Goal: Transaction & Acquisition: Purchase product/service

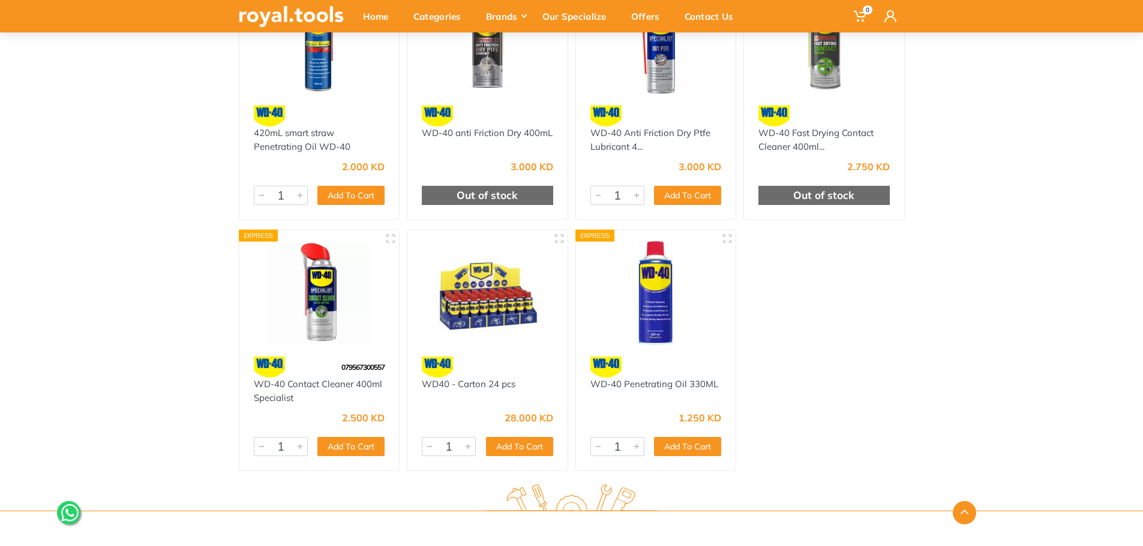
scroll to position [300, 0]
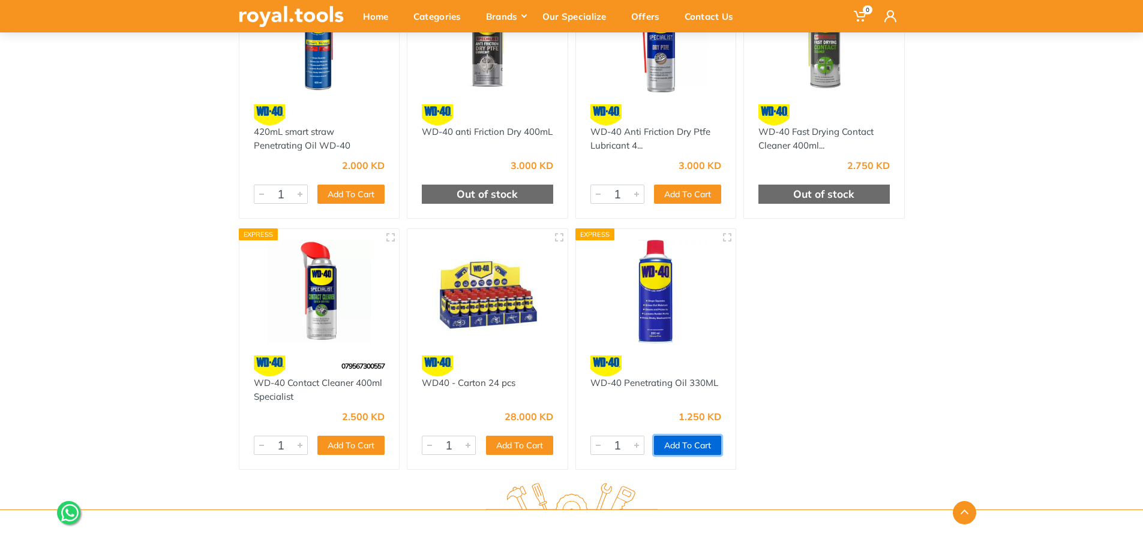
click at [690, 441] on button "Add To Cart" at bounding box center [687, 445] width 67 height 19
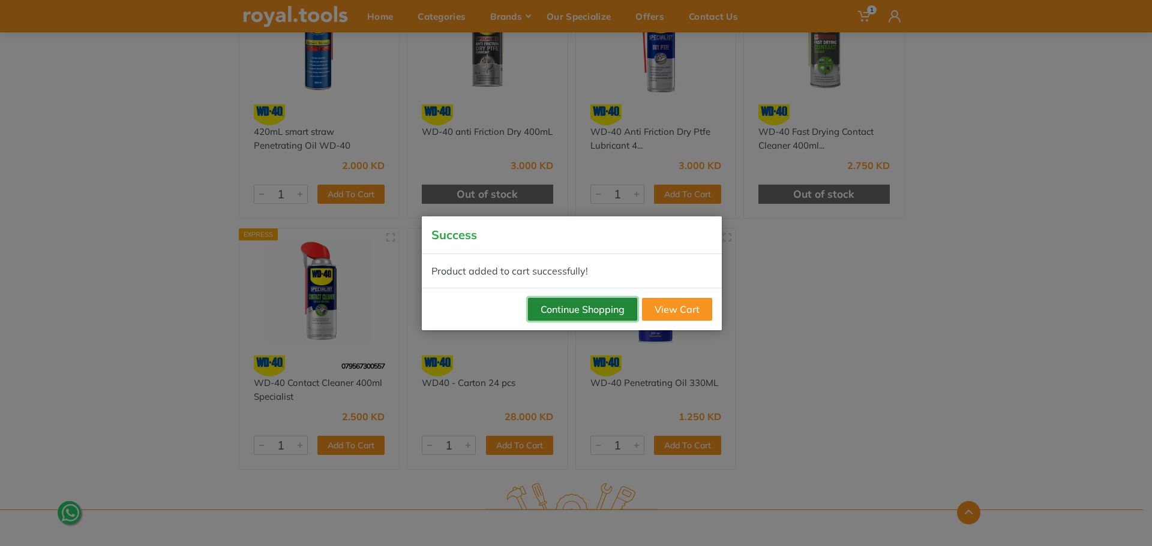
click at [588, 312] on button "Continue Shopping" at bounding box center [582, 309] width 109 height 23
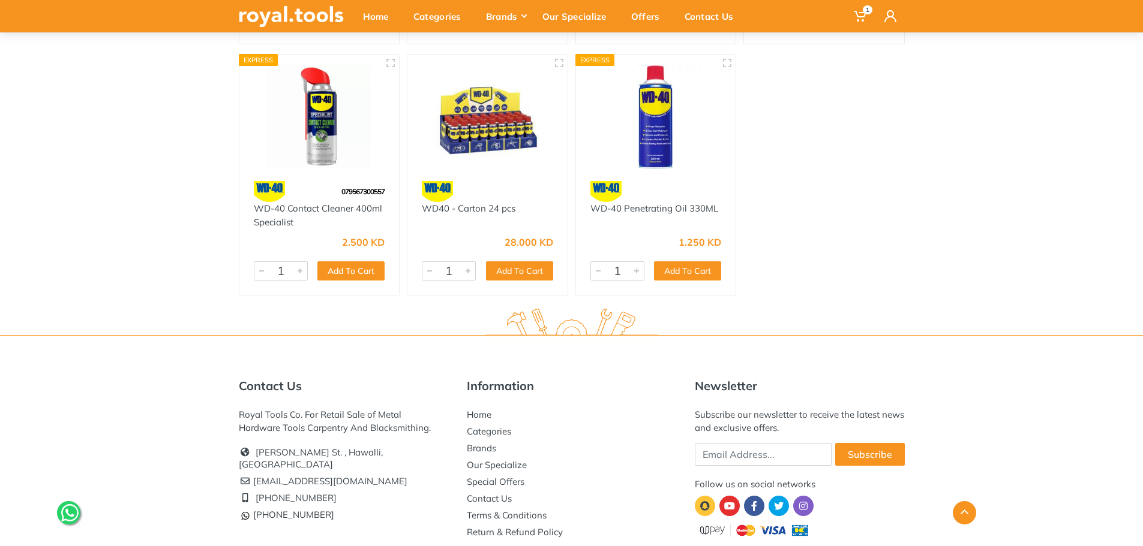
scroll to position [480, 0]
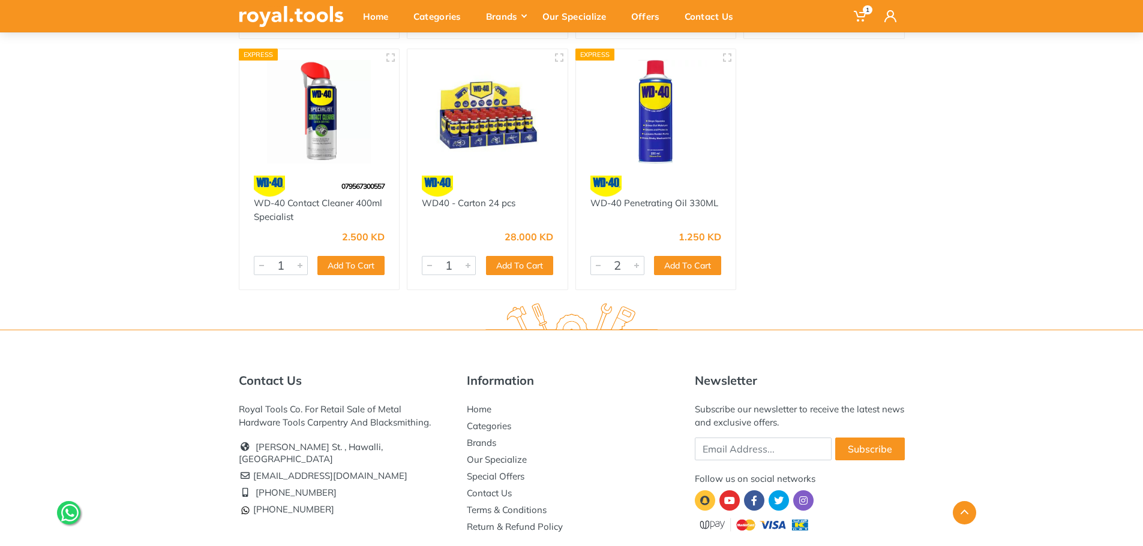
click at [636, 262] on div at bounding box center [636, 266] width 14 height 18
click at [685, 269] on button "Add To Cart" at bounding box center [687, 265] width 67 height 19
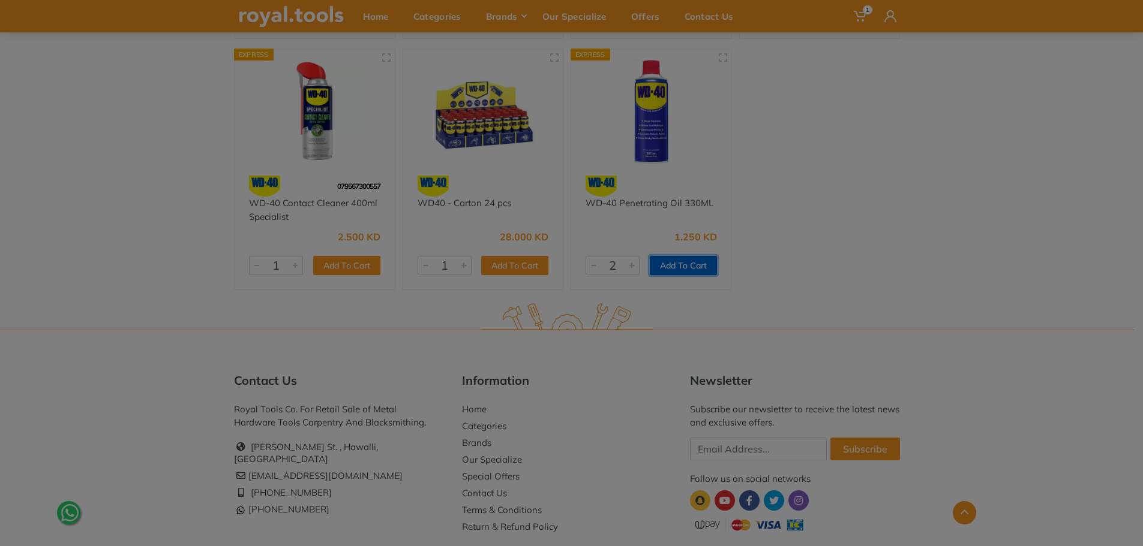
type input "1"
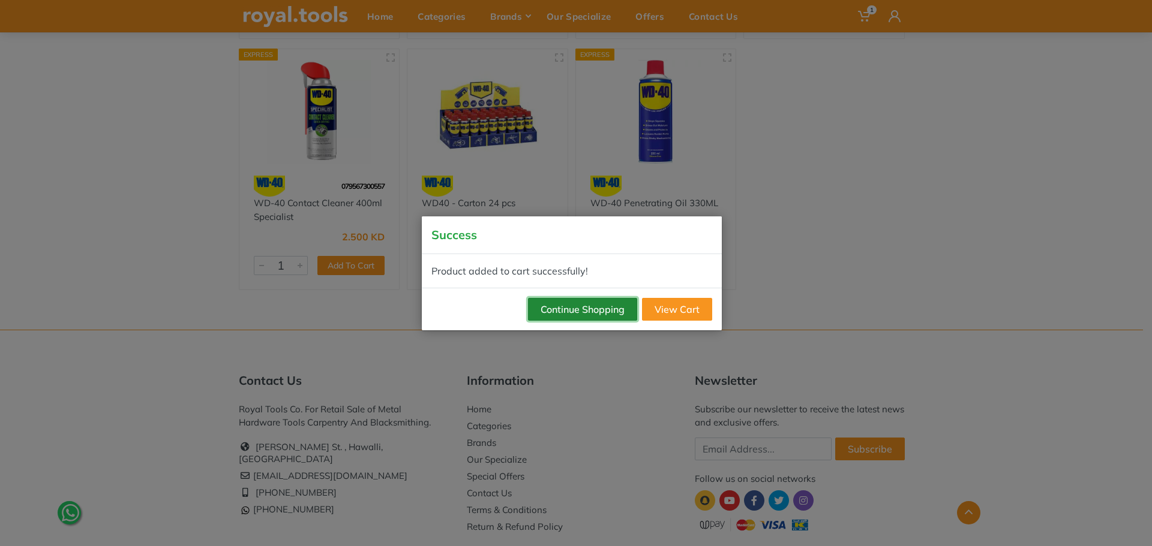
click at [594, 308] on button "Continue Shopping" at bounding box center [582, 309] width 109 height 23
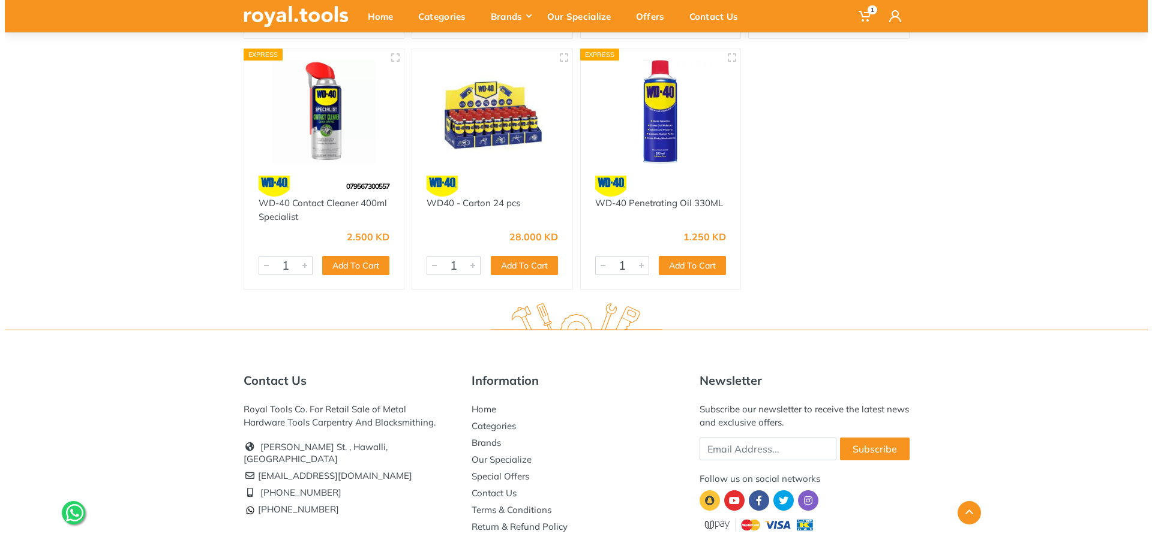
scroll to position [120, 0]
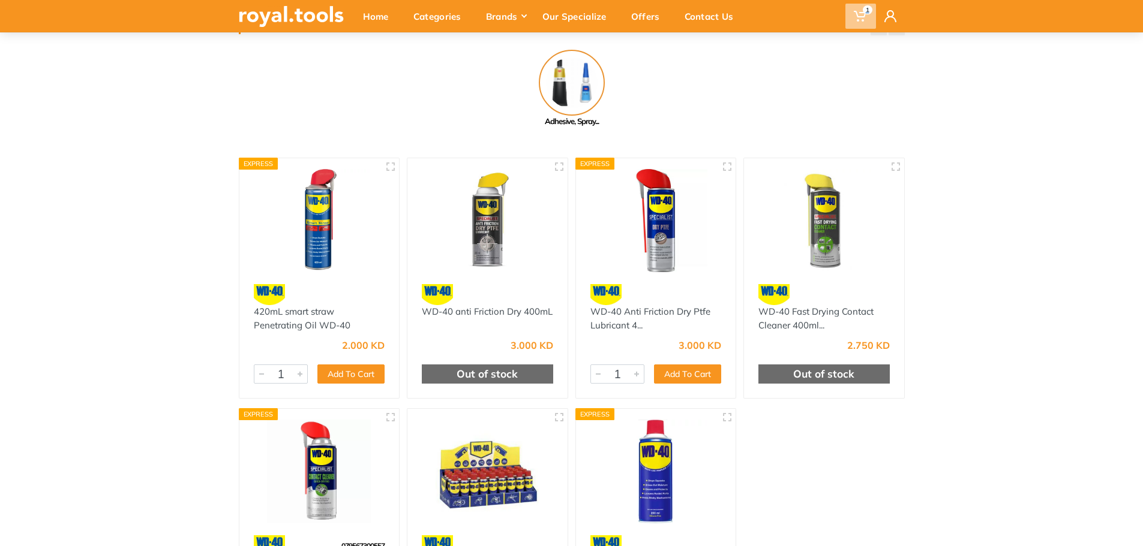
click at [859, 10] on icon at bounding box center [859, 16] width 12 height 12
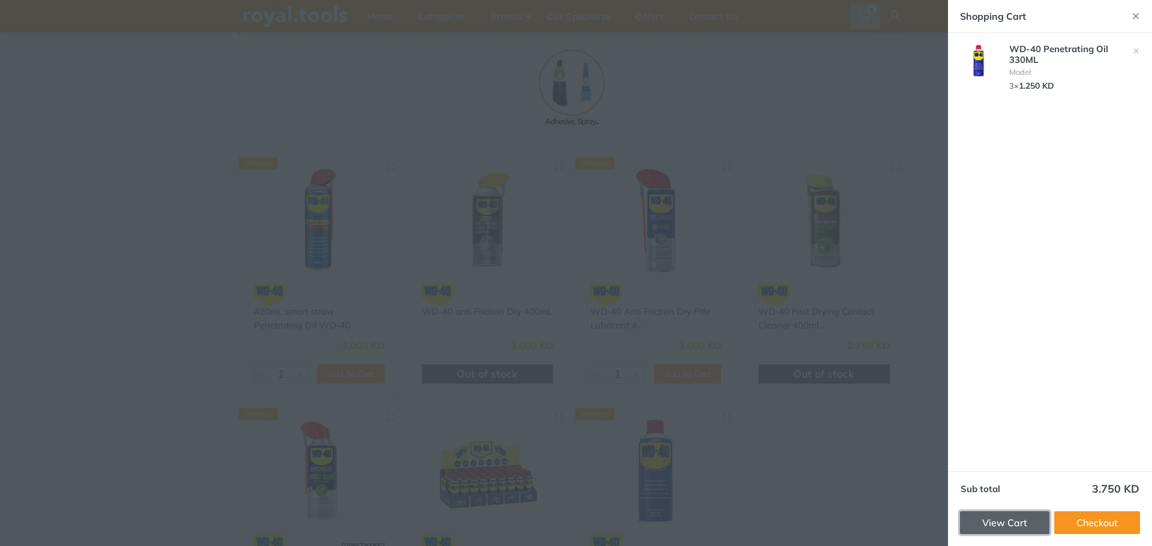
click at [1038, 525] on link "View Cart" at bounding box center [1004, 523] width 89 height 23
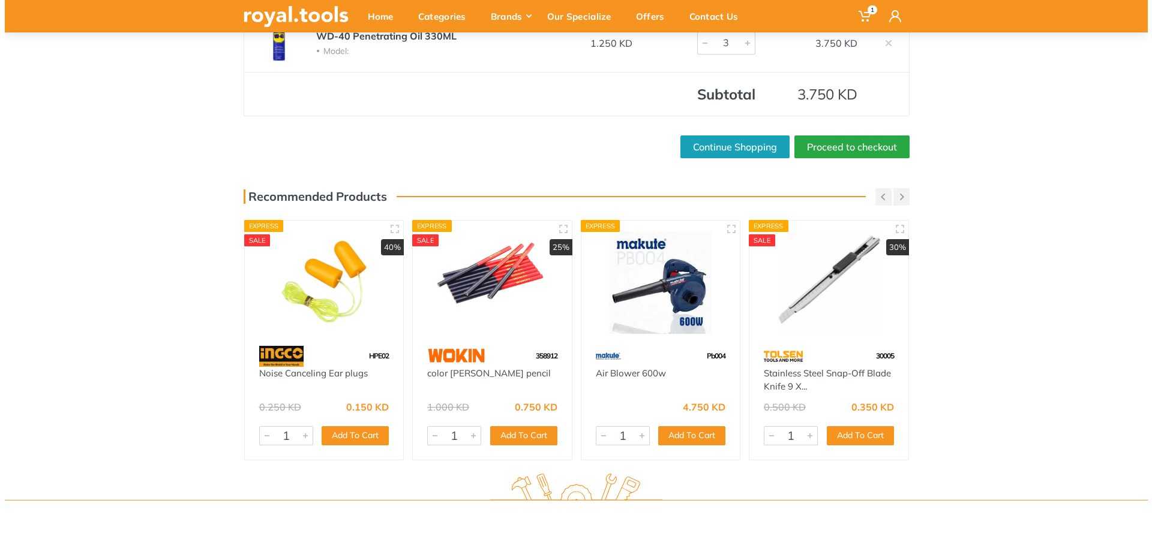
scroll to position [180, 0]
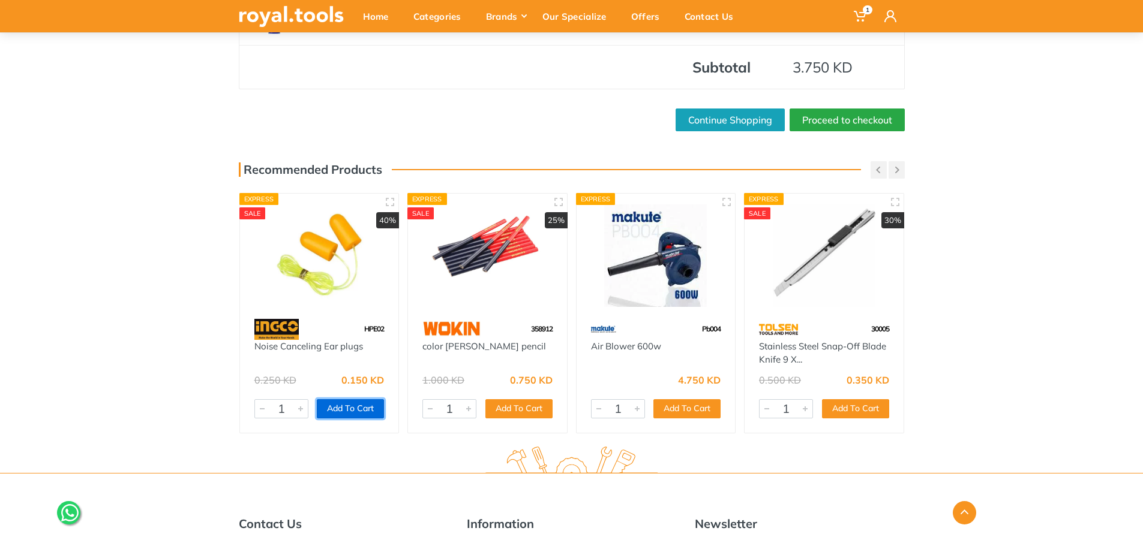
click at [342, 416] on button "Add To Cart" at bounding box center [350, 408] width 67 height 19
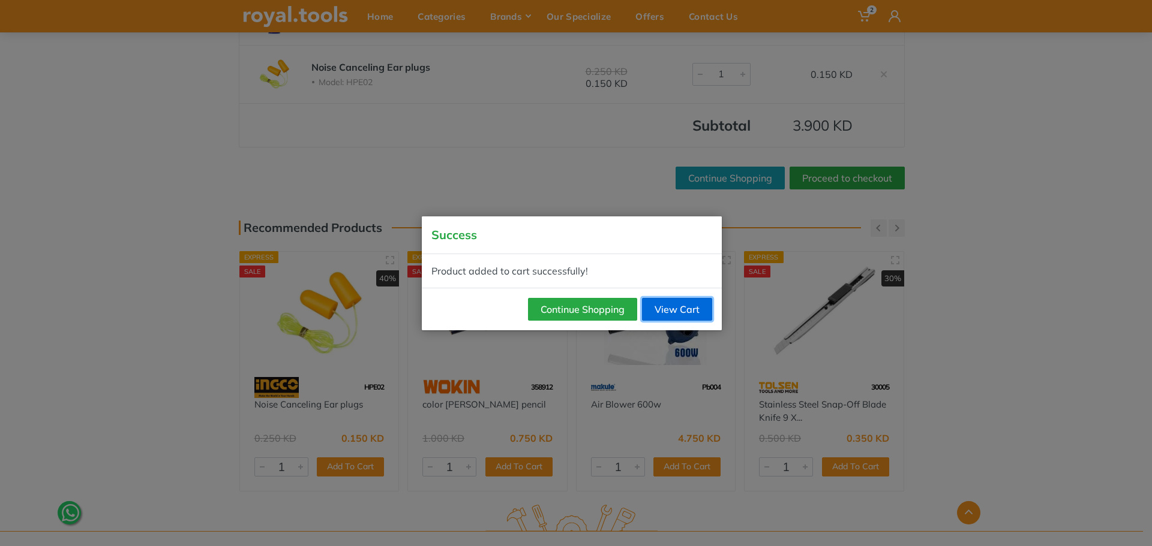
click at [682, 299] on link "View Cart" at bounding box center [677, 309] width 70 height 23
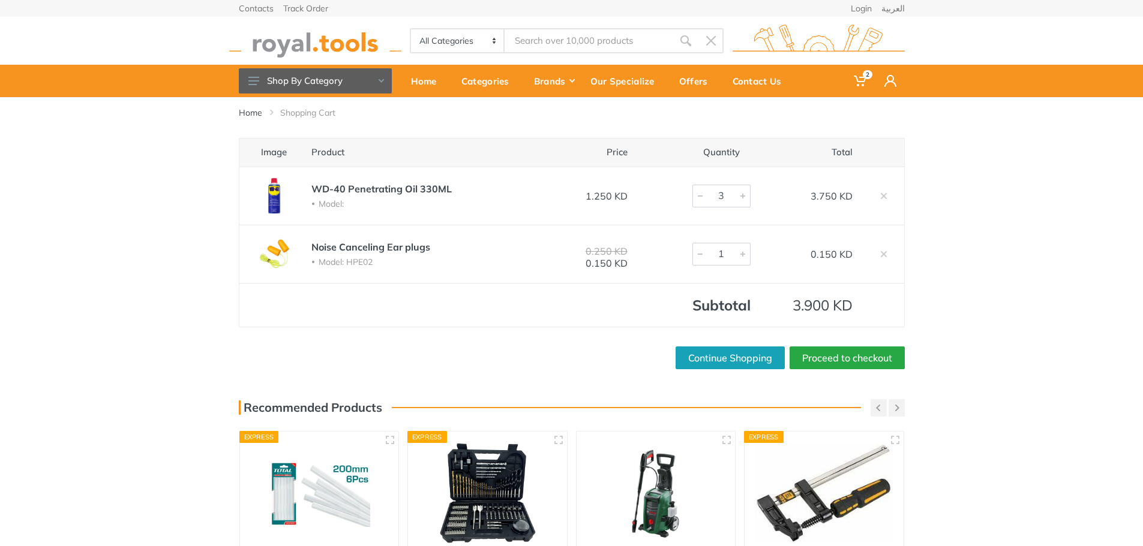
type input "2"
click at [699, 196] on div at bounding box center [700, 196] width 14 height 22
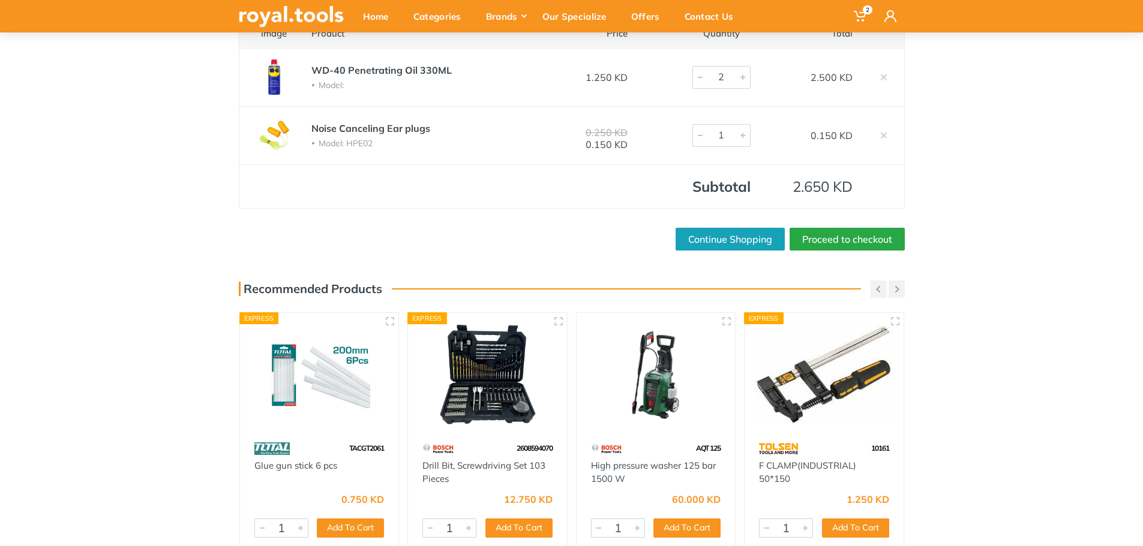
scroll to position [120, 0]
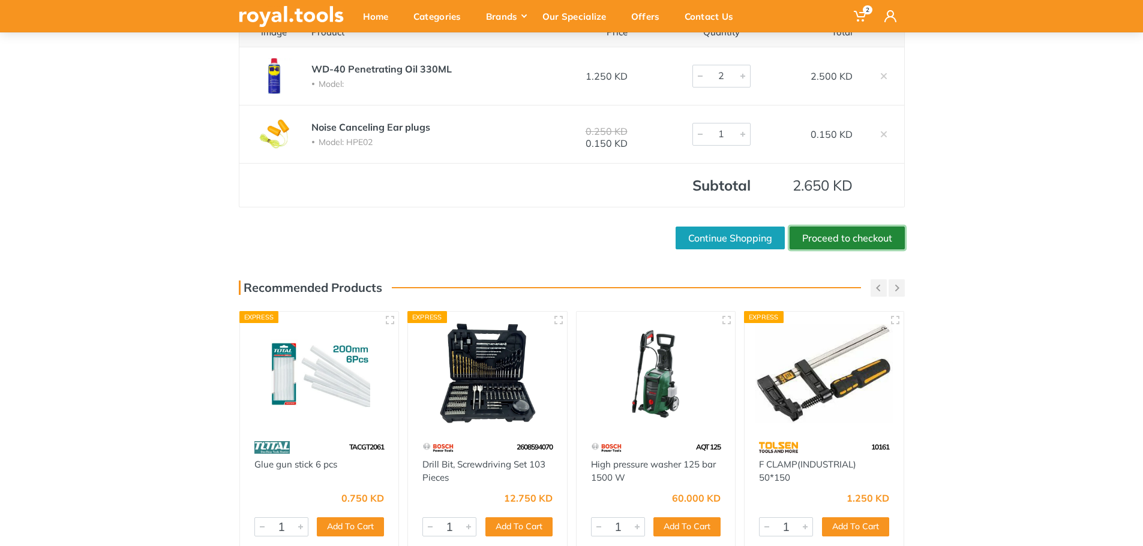
click at [844, 233] on link "Proceed to checkout" at bounding box center [846, 238] width 115 height 23
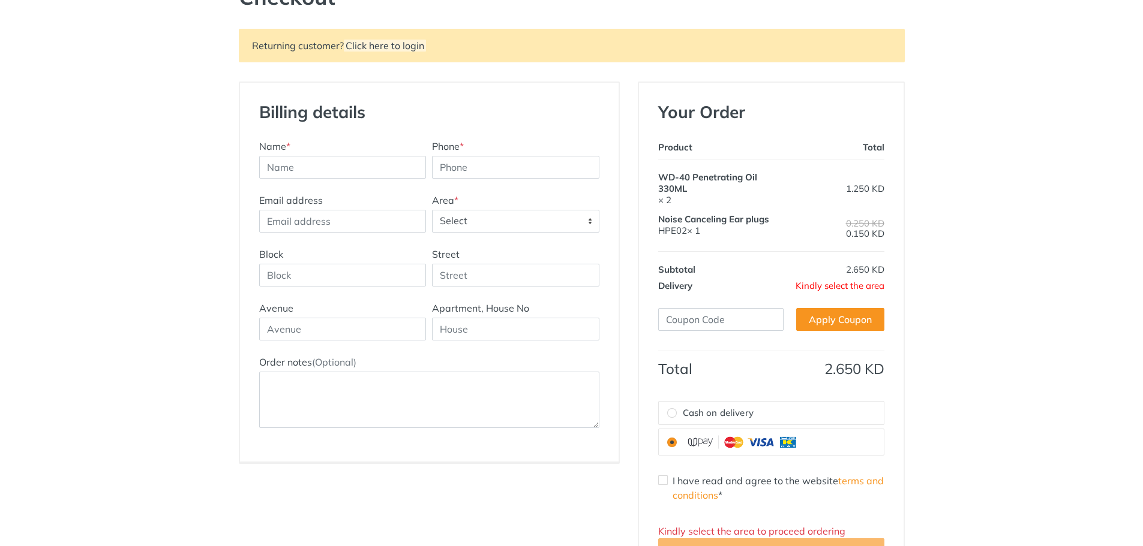
scroll to position [60, 0]
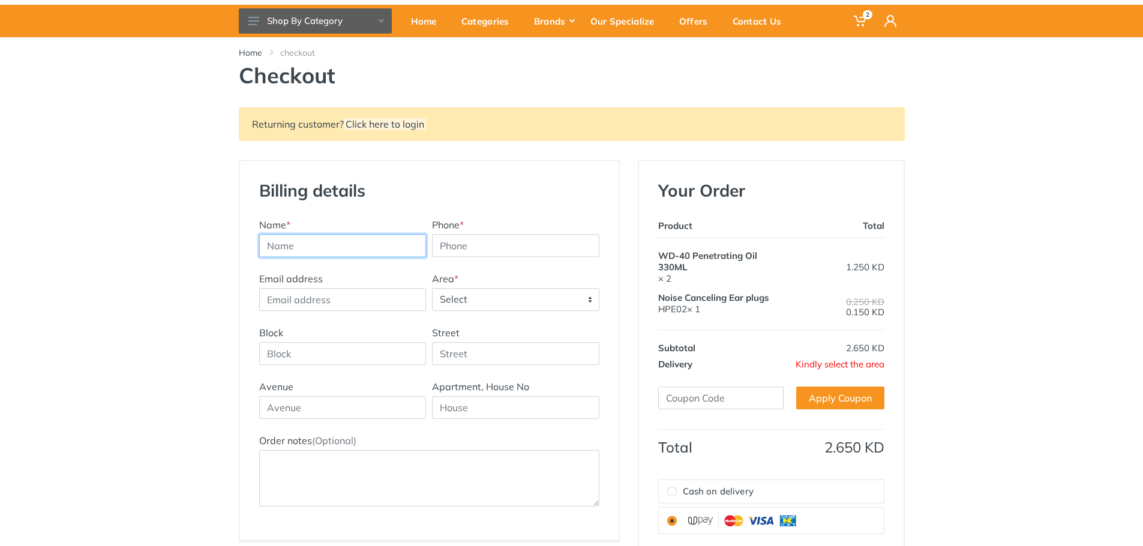
click at [298, 247] on input "text" at bounding box center [342, 246] width 167 height 23
type input "bassem rady"
click at [507, 248] on input "Phone *" at bounding box center [515, 246] width 167 height 23
type input "55573574"
click at [527, 318] on div "Email address Address Title Area * Select Abbasiya Abdally Abdullah Al-Mubarak …" at bounding box center [429, 299] width 346 height 54
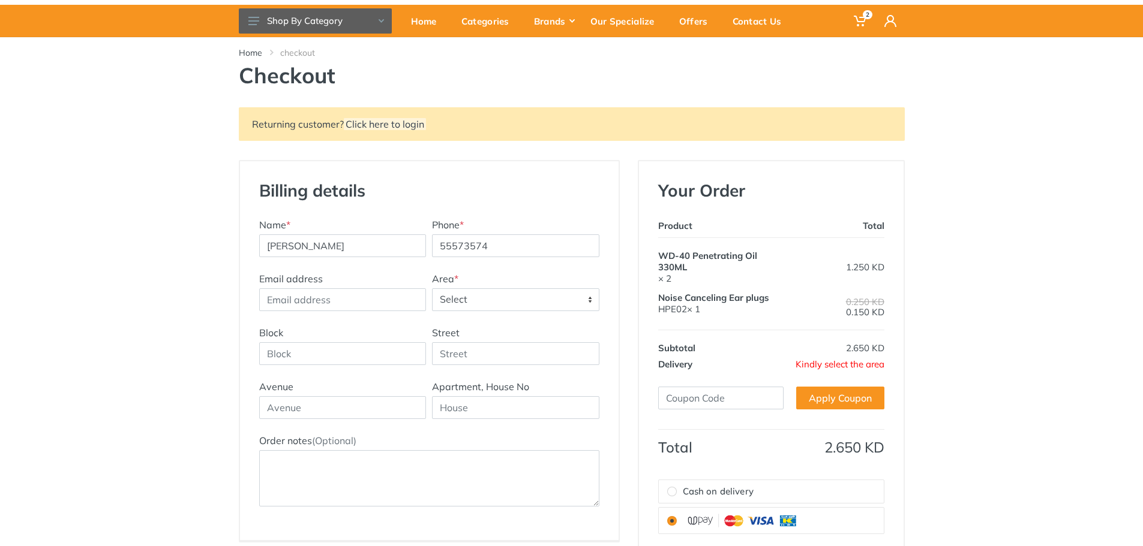
click at [527, 306] on span "Select" at bounding box center [515, 300] width 166 height 22
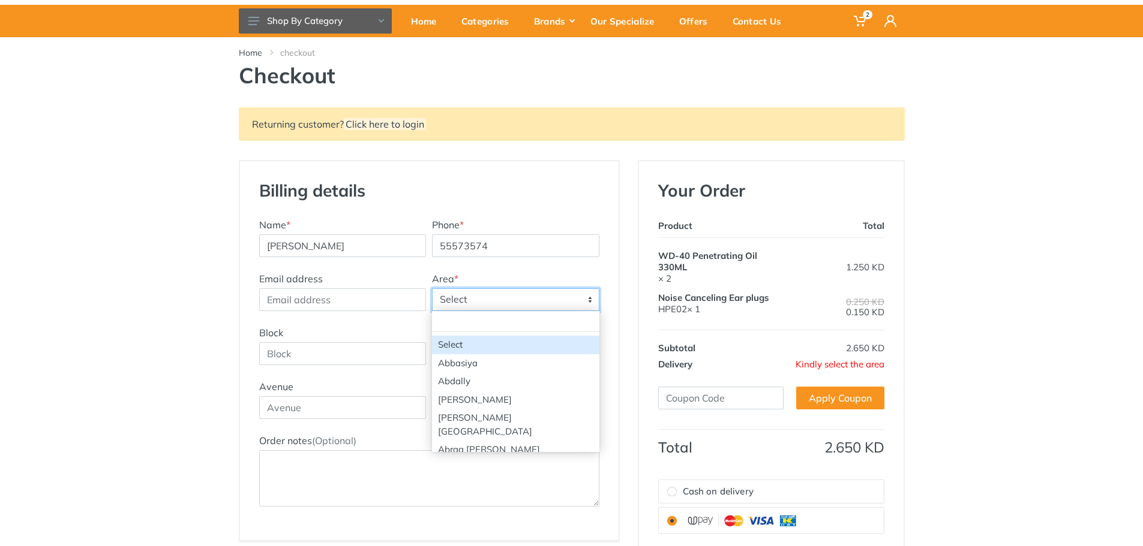
click at [527, 306] on span "Select" at bounding box center [515, 300] width 166 height 22
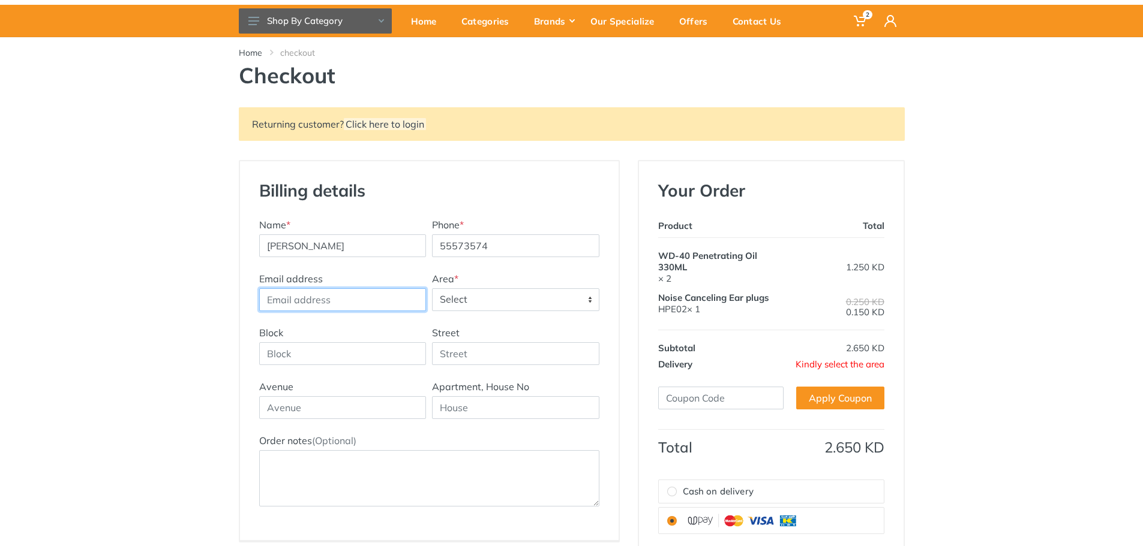
click at [335, 308] on input "Email address" at bounding box center [342, 299] width 167 height 23
type input "bassemrady751@gmail.com"
click at [484, 299] on span "Select" at bounding box center [515, 300] width 166 height 22
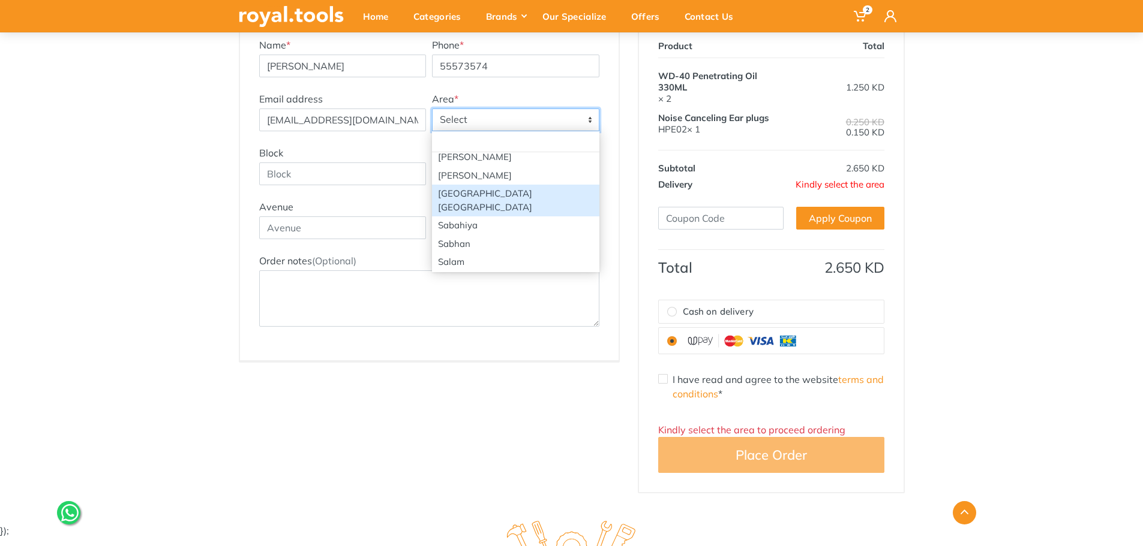
scroll to position [1739, 0]
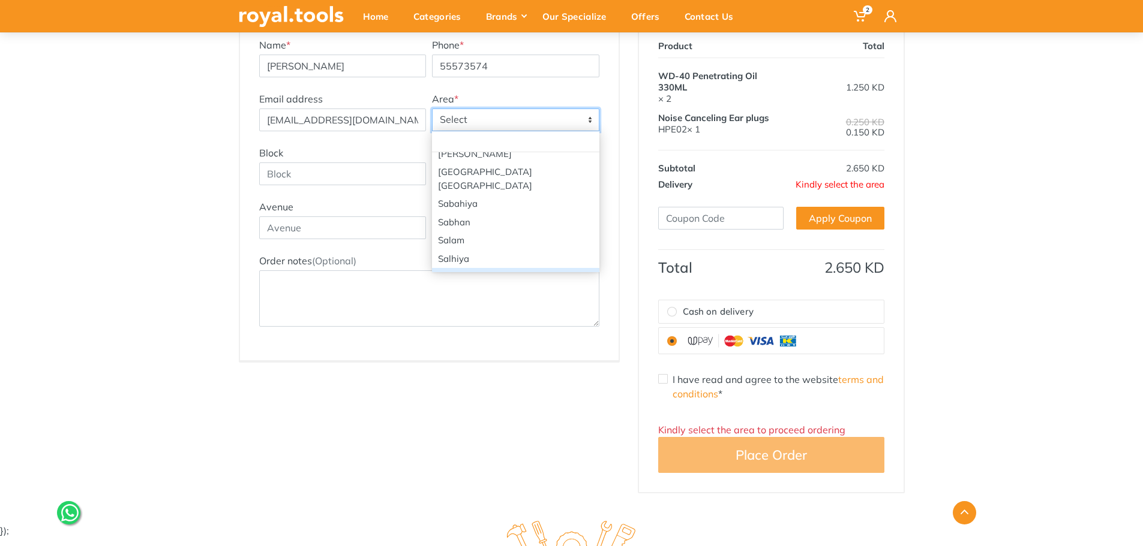
select select "2"
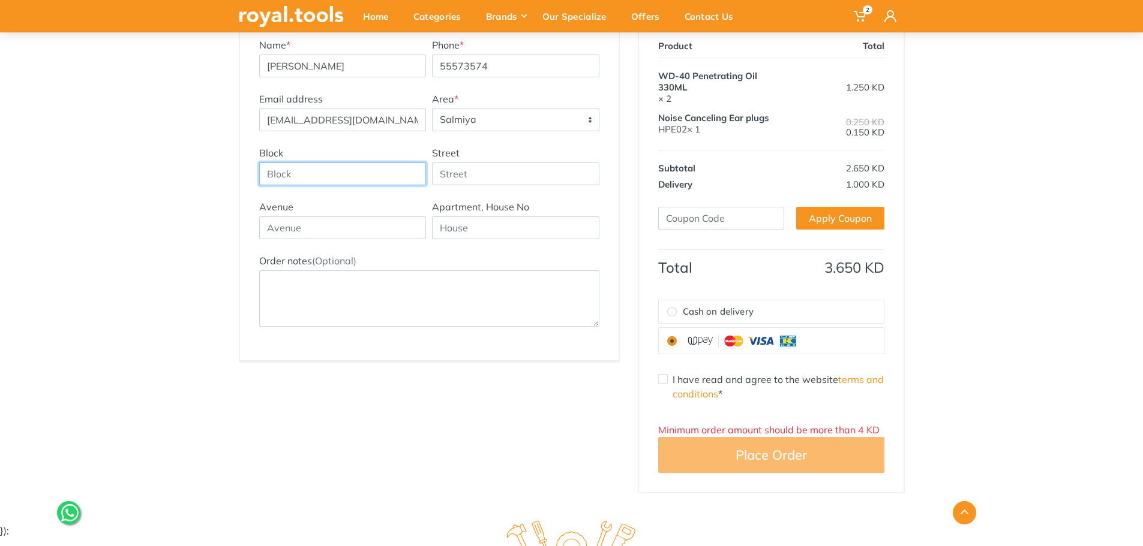
click at [310, 176] on input "Block" at bounding box center [342, 174] width 167 height 23
type input "12"
drag, startPoint x: 317, startPoint y: 240, endPoint x: 316, endPoint y: 229, distance: 10.8
click at [317, 238] on div "Avenue Apartment, House No" at bounding box center [429, 227] width 346 height 54
click at [316, 229] on input "text" at bounding box center [342, 228] width 167 height 23
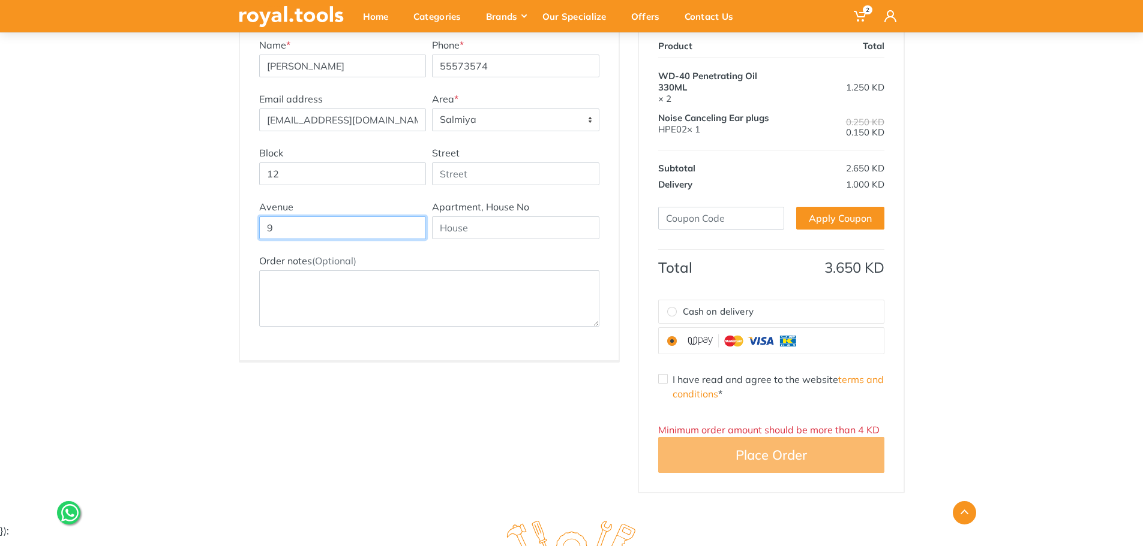
type input "9"
click at [517, 228] on input "text" at bounding box center [515, 228] width 167 height 23
type input "9"
click at [503, 407] on div "Billing details New Address Name * bassem rady Phone * 55573574 Email address A…" at bounding box center [429, 236] width 399 height 513
click at [663, 380] on input "I have read and agree to the website terms and conditions *" at bounding box center [663, 379] width 10 height 10
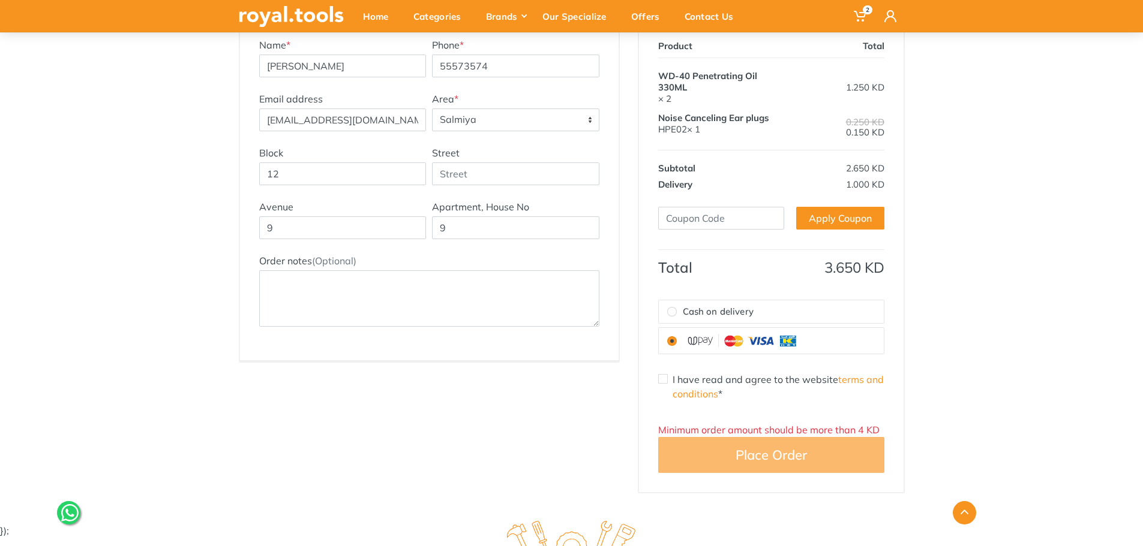
checkbox input "true"
click at [684, 314] on span "Cash on delivery" at bounding box center [718, 312] width 71 height 14
click at [677, 314] on input "Cash on delivery" at bounding box center [672, 312] width 10 height 10
radio input "true"
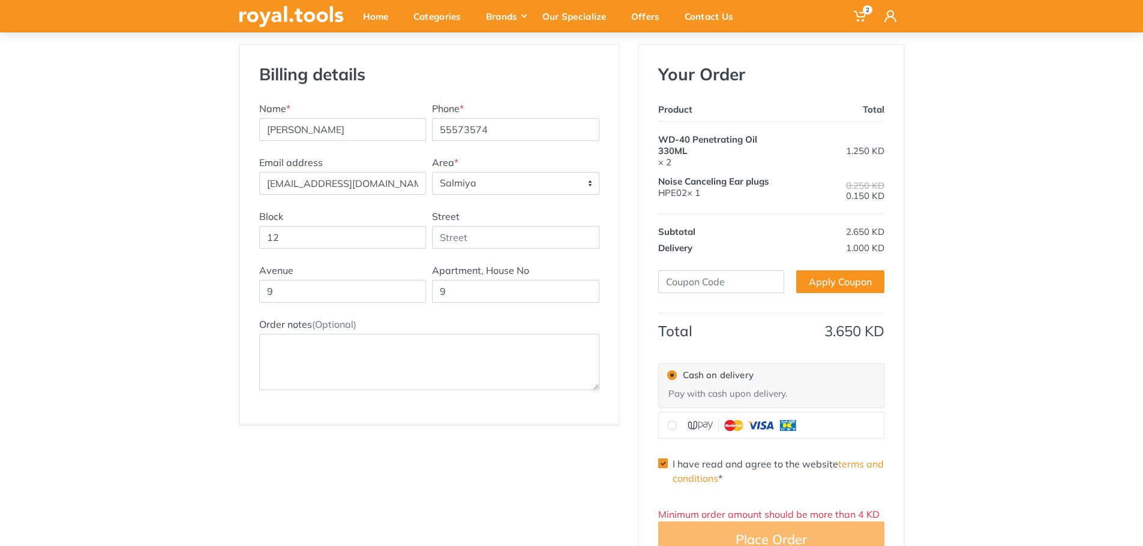
scroll to position [120, 0]
